Goal: Check status: Check status

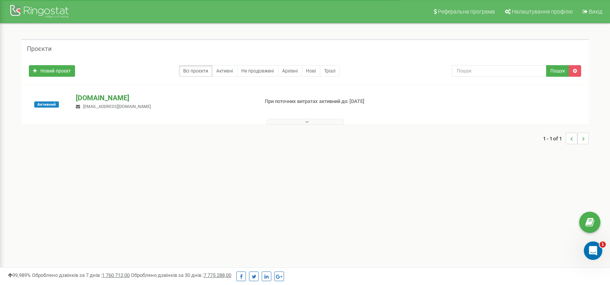
click at [137, 97] on p "[DOMAIN_NAME]" at bounding box center [164, 98] width 176 height 10
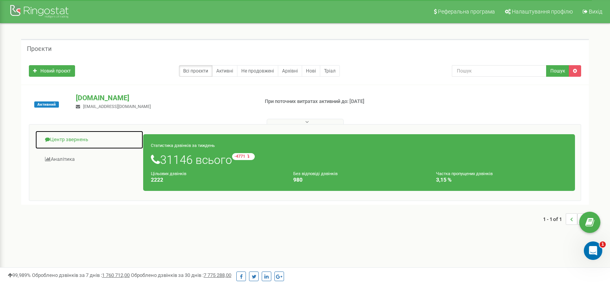
click at [67, 136] on link "Центр звернень" at bounding box center [89, 139] width 109 height 19
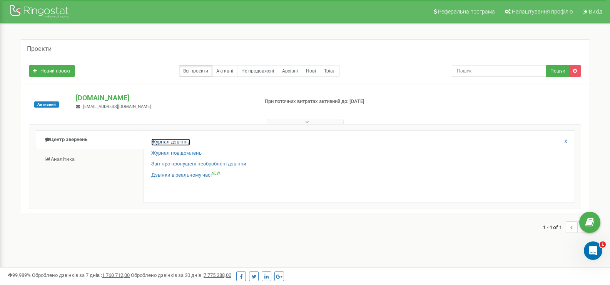
click at [186, 141] on link "Журнал дзвінків" at bounding box center [170, 141] width 39 height 7
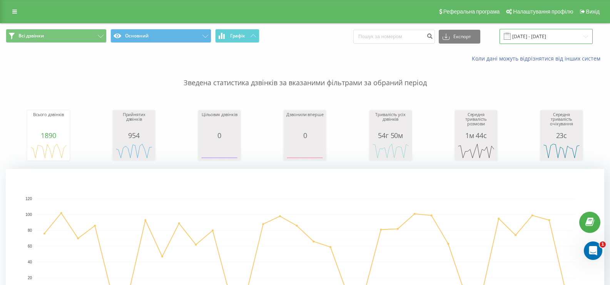
click at [527, 43] on input "[DATE] - [DATE]" at bounding box center [546, 36] width 93 height 15
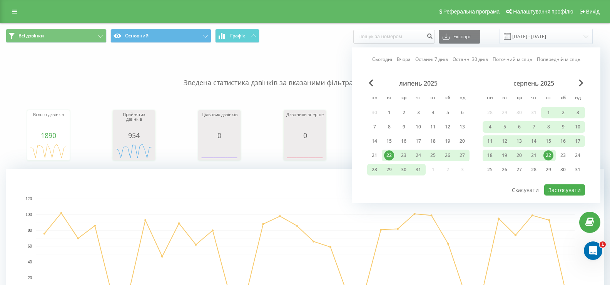
click at [551, 152] on div "22" at bounding box center [549, 155] width 10 height 10
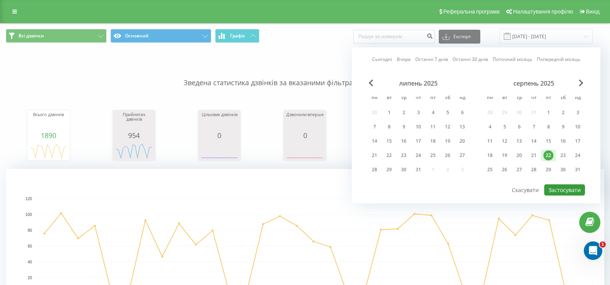
click at [561, 193] on button "Застосувати" at bounding box center [564, 189] width 41 height 11
type input "22.08.2025 - 22.08.2025"
